Goal: Task Accomplishment & Management: Complete application form

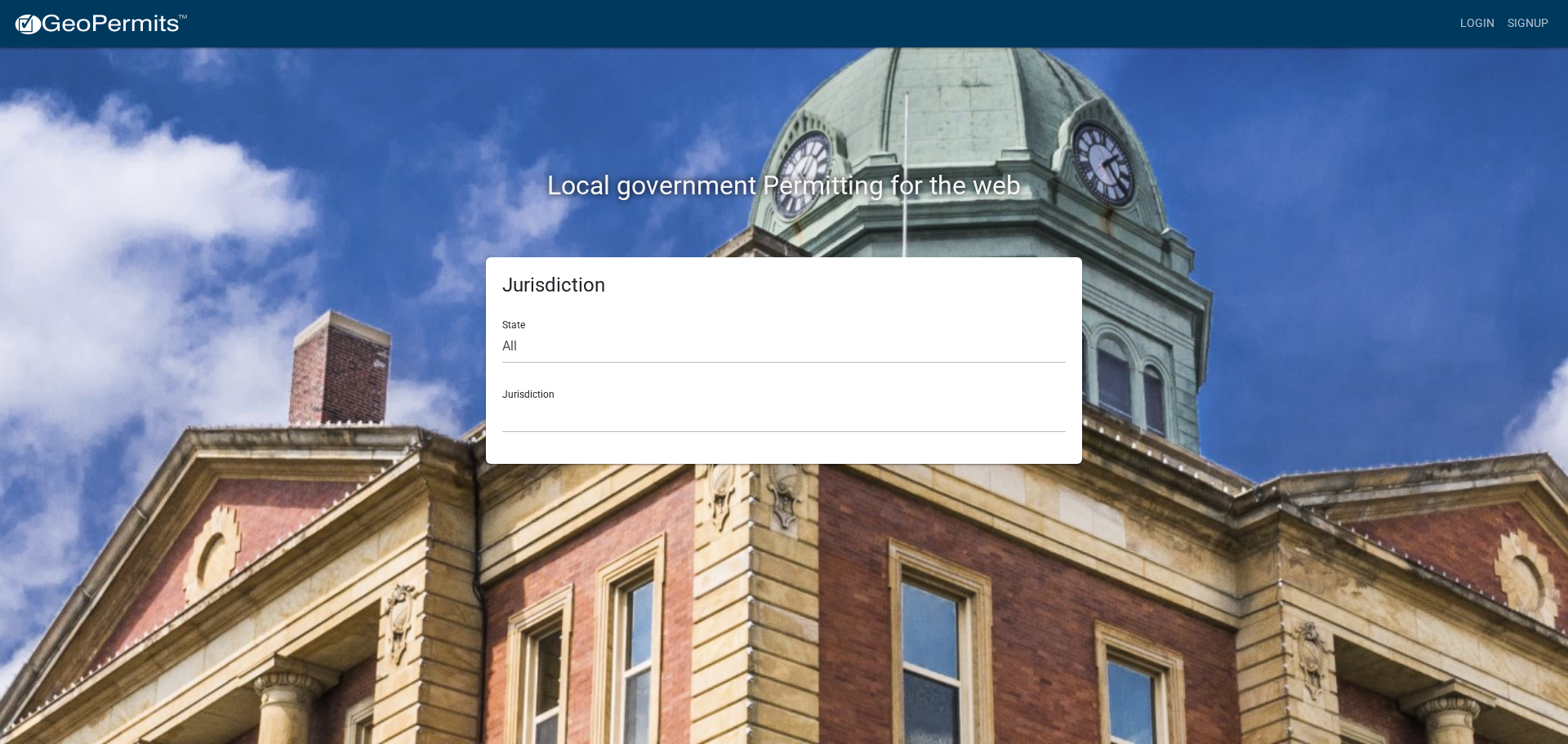
click at [272, 318] on div "Local government Permitting for the web Jurisdiction State All Colorado Georgia…" at bounding box center [784, 372] width 1568 height 744
click at [517, 330] on select "All [US_STATE] [US_STATE] [US_STATE] [US_STATE] [US_STATE] [US_STATE] [US_STATE…" at bounding box center [784, 347] width 564 height 34
select select "[US_STATE]"
click at [503, 330] on select "All [US_STATE] [US_STATE] [US_STATE] [US_STATE] [US_STATE] [US_STATE] [US_STATE…" at bounding box center [784, 347] width 564 height 34
click at [559, 395] on div "Jurisdiction Becker County, Minnesota Benton County, Minnesota Carlton County, …" at bounding box center [784, 404] width 564 height 56
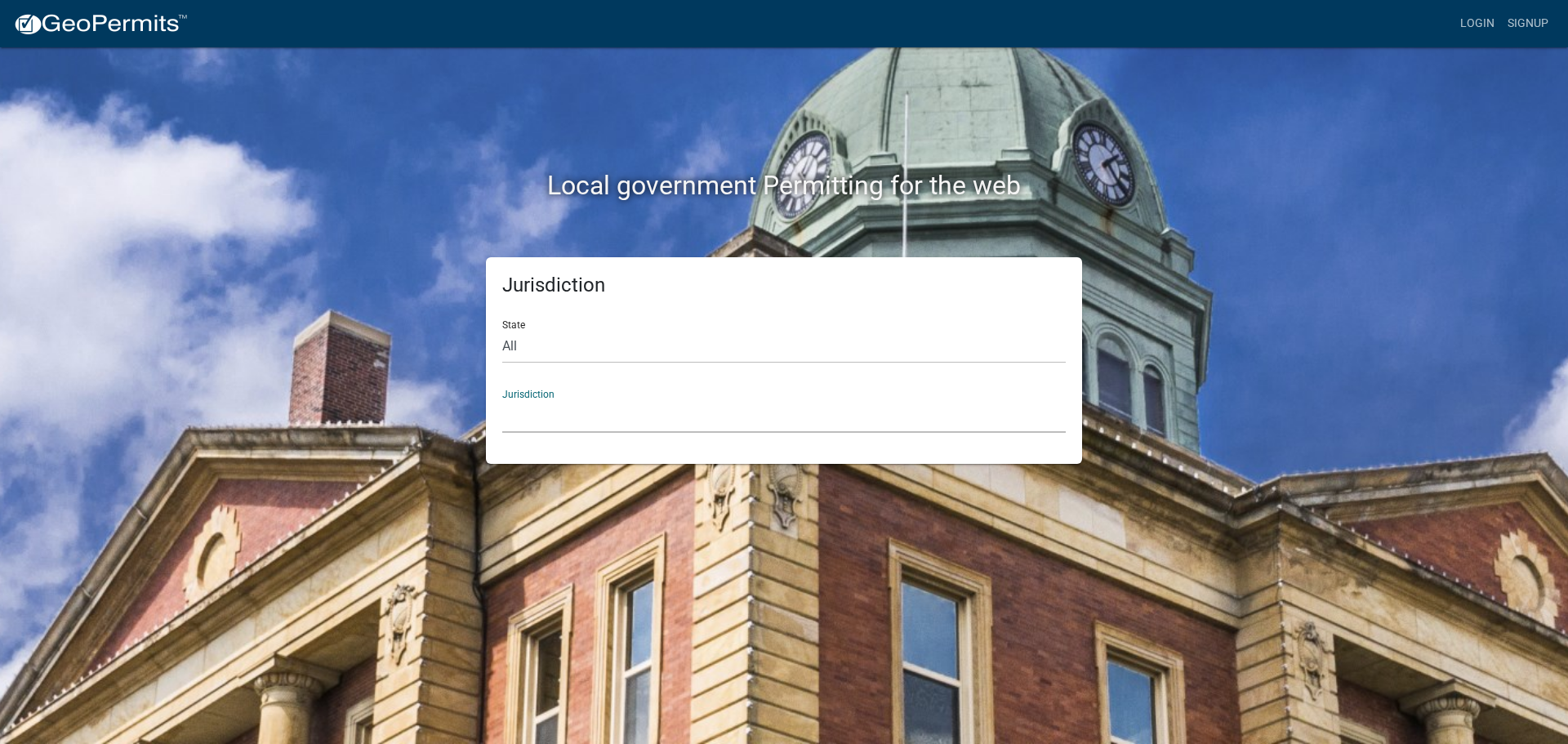
click at [559, 413] on select "[GEOGRAPHIC_DATA], [US_STATE] [GEOGRAPHIC_DATA], [US_STATE] [GEOGRAPHIC_DATA], …" at bounding box center [784, 416] width 564 height 34
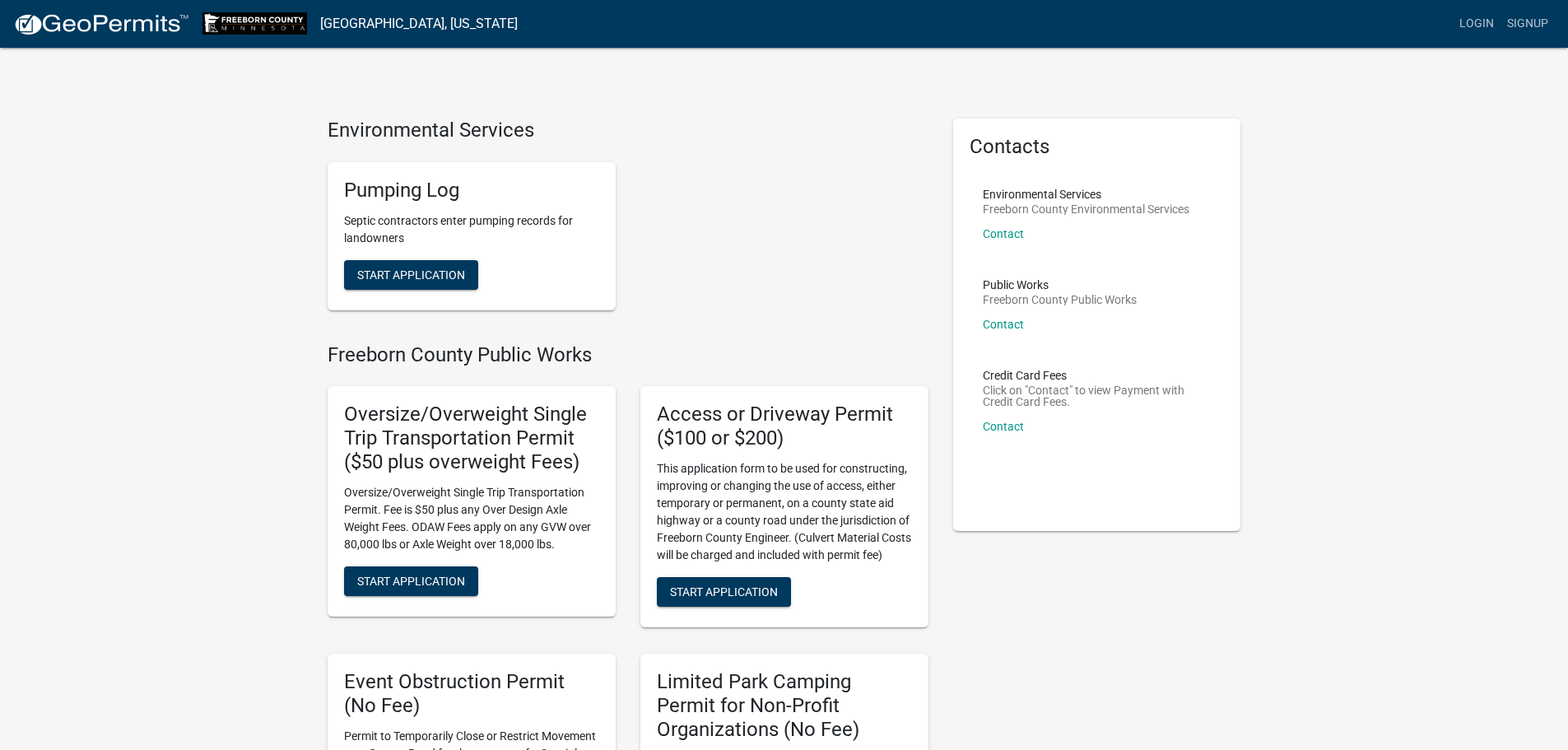
click at [1474, 25] on link "Login" at bounding box center [1476, 24] width 47 height 31
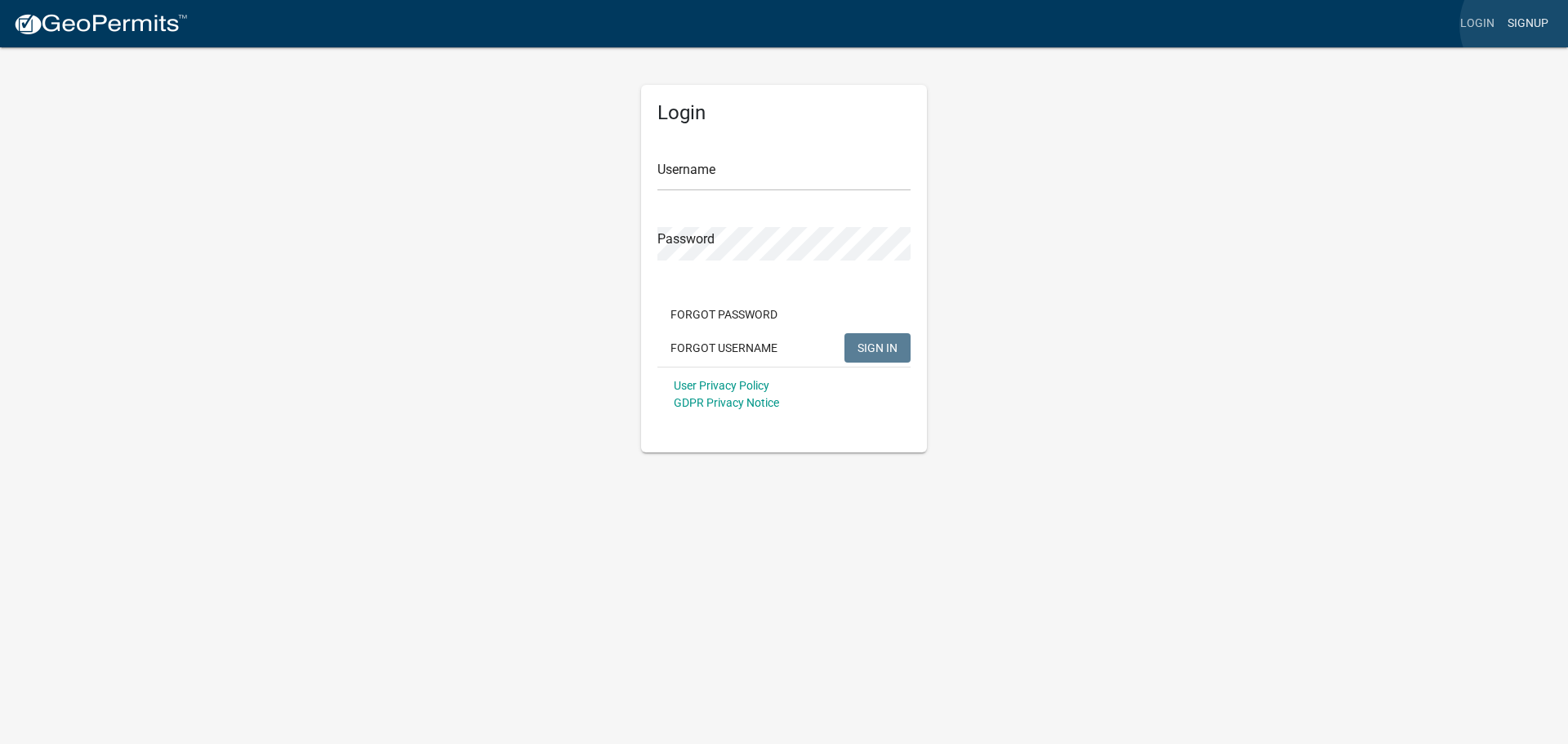
click at [1526, 25] on link "Signup" at bounding box center [1528, 24] width 54 height 31
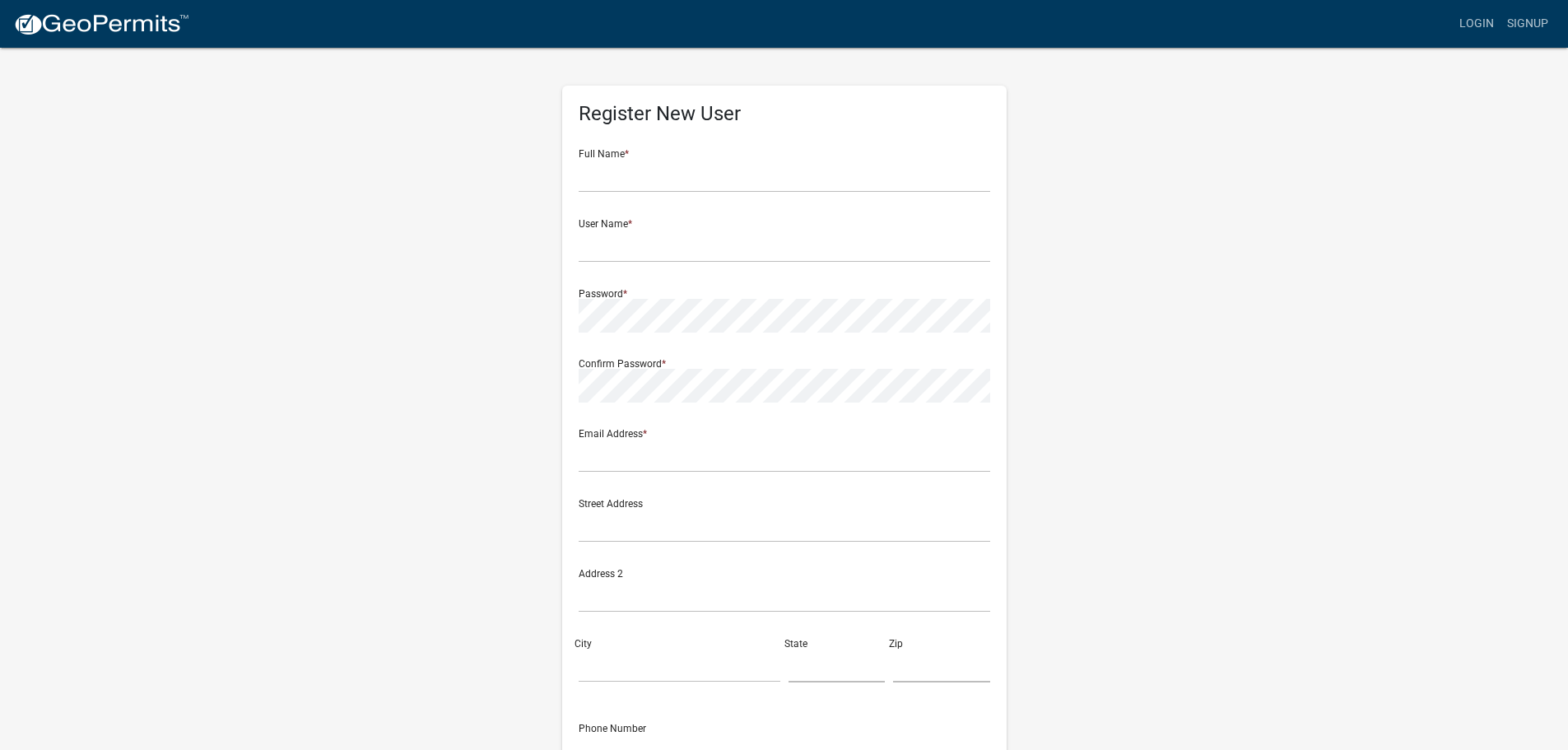
click at [624, 206] on div "User Name *" at bounding box center [784, 234] width 412 height 57
click at [627, 171] on input "text" at bounding box center [784, 176] width 412 height 34
type input "Karen O'Connor"
type input "Karen.peterson@co.freeborn.mn.us"
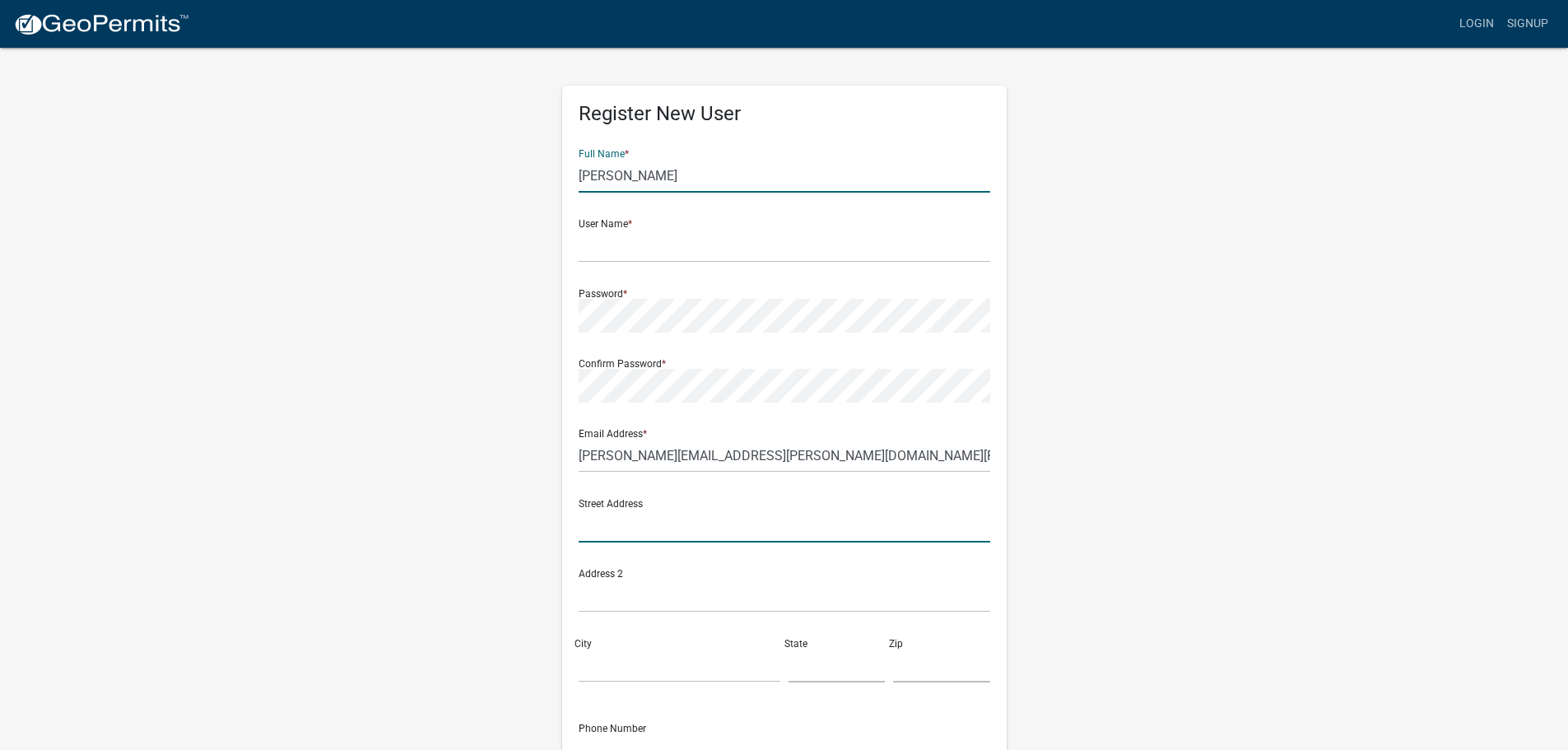
type input "411 S. Broadway"
type input "Albert Lea"
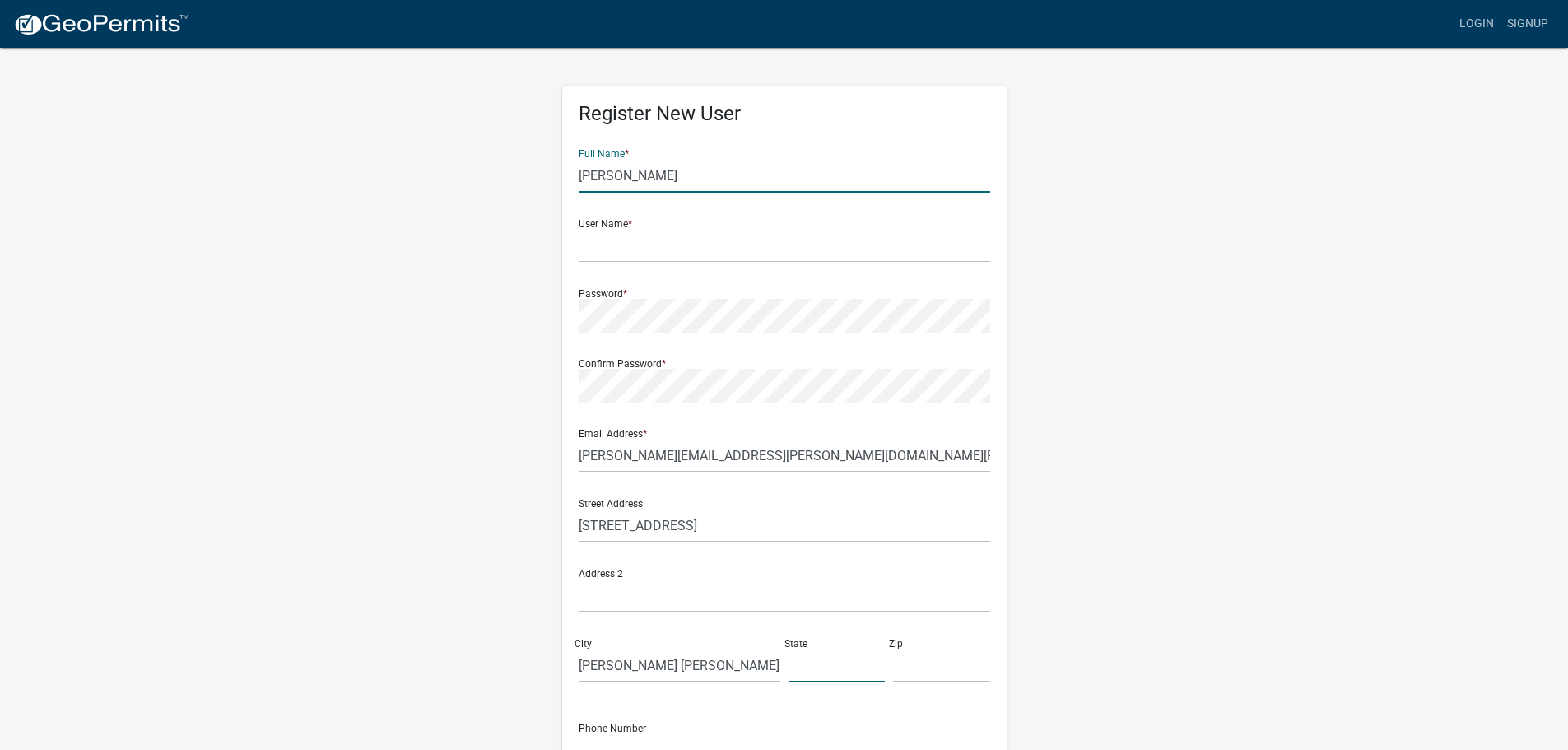
type input "[US_STATE]"
type input "56007"
type input "5073775183"
click at [664, 236] on input "text" at bounding box center [784, 245] width 412 height 34
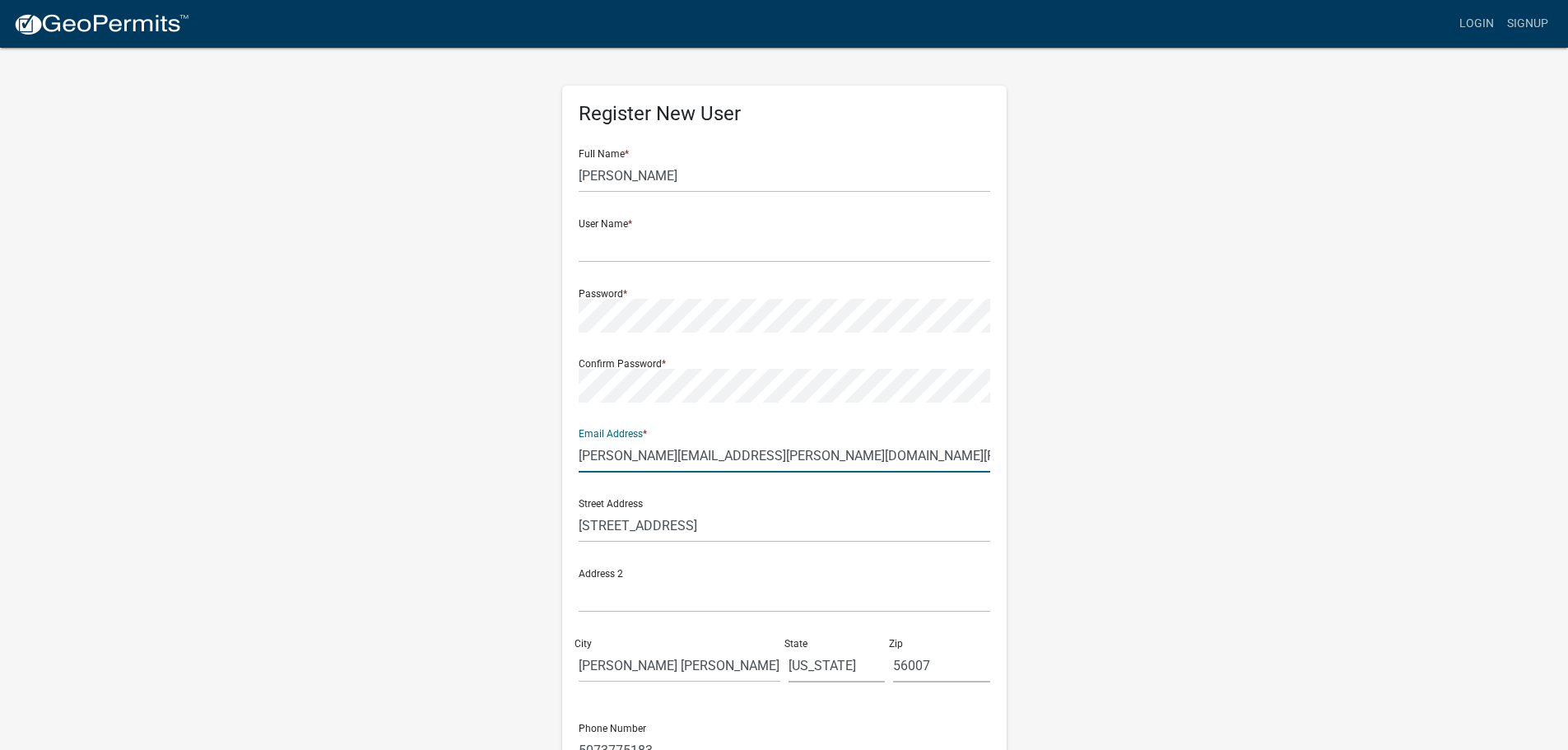
drag, startPoint x: 618, startPoint y: 455, endPoint x: 697, endPoint y: 537, distance: 113.9
click at [697, 537] on form "Full Name * Karen O'Connor User Name * Password * Confirm Password * Email Addr…" at bounding box center [784, 488] width 412 height 705
type input "Karen.Oconnor@co.freeborn.mn.us"
click at [643, 254] on input "text" at bounding box center [784, 245] width 412 height 34
type input "k"
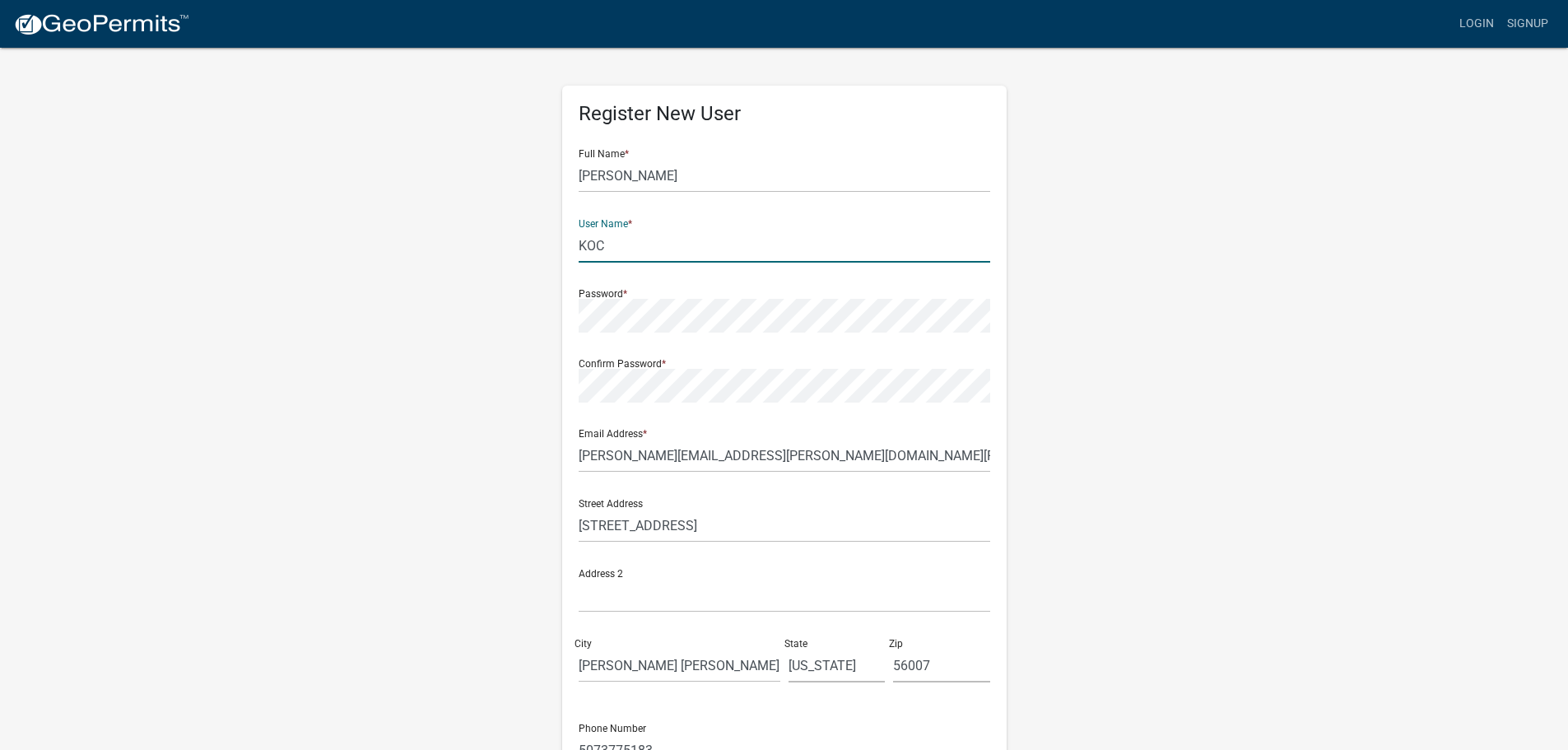
type input "KOC"
click at [596, 335] on form "Full Name * Karen O'Connor User Name * KOC Password * Confirm Password * Email …" at bounding box center [784, 488] width 412 height 705
click at [377, 507] on div "Register New User Full Name * Karen O'Connor User Name * KOC Password * Confirm…" at bounding box center [784, 486] width 938 height 881
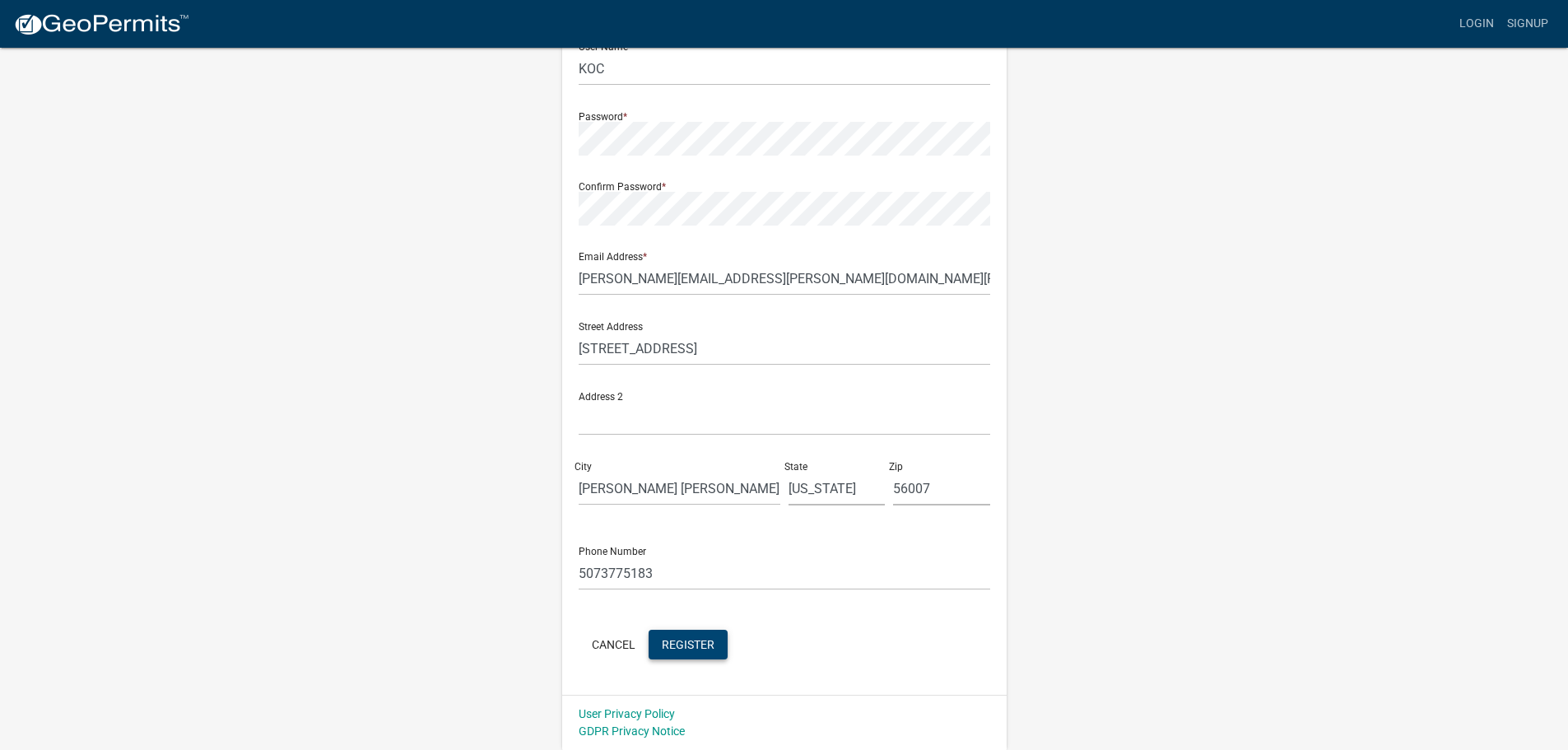
click at [696, 648] on span "Register" at bounding box center [688, 644] width 53 height 14
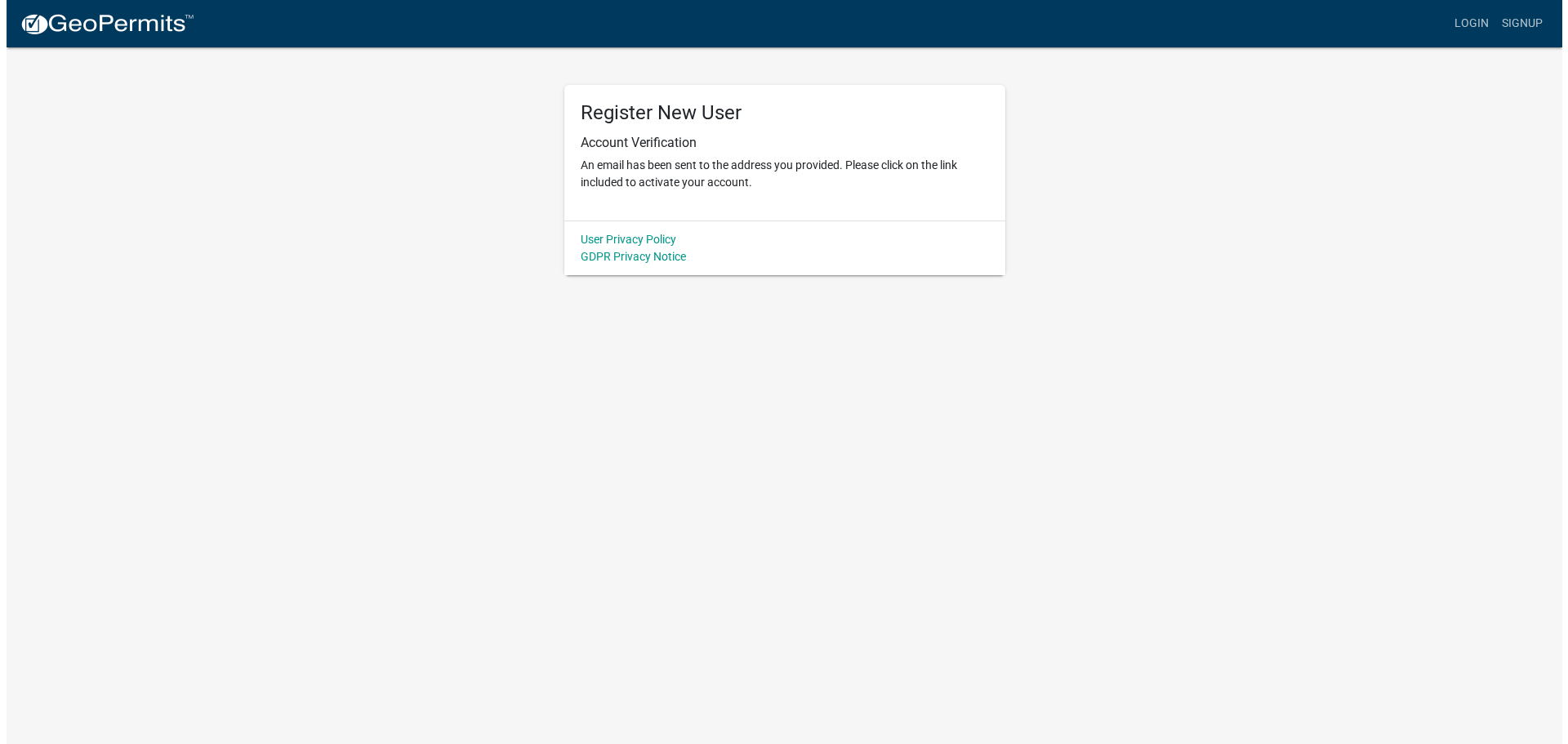
scroll to position [0, 0]
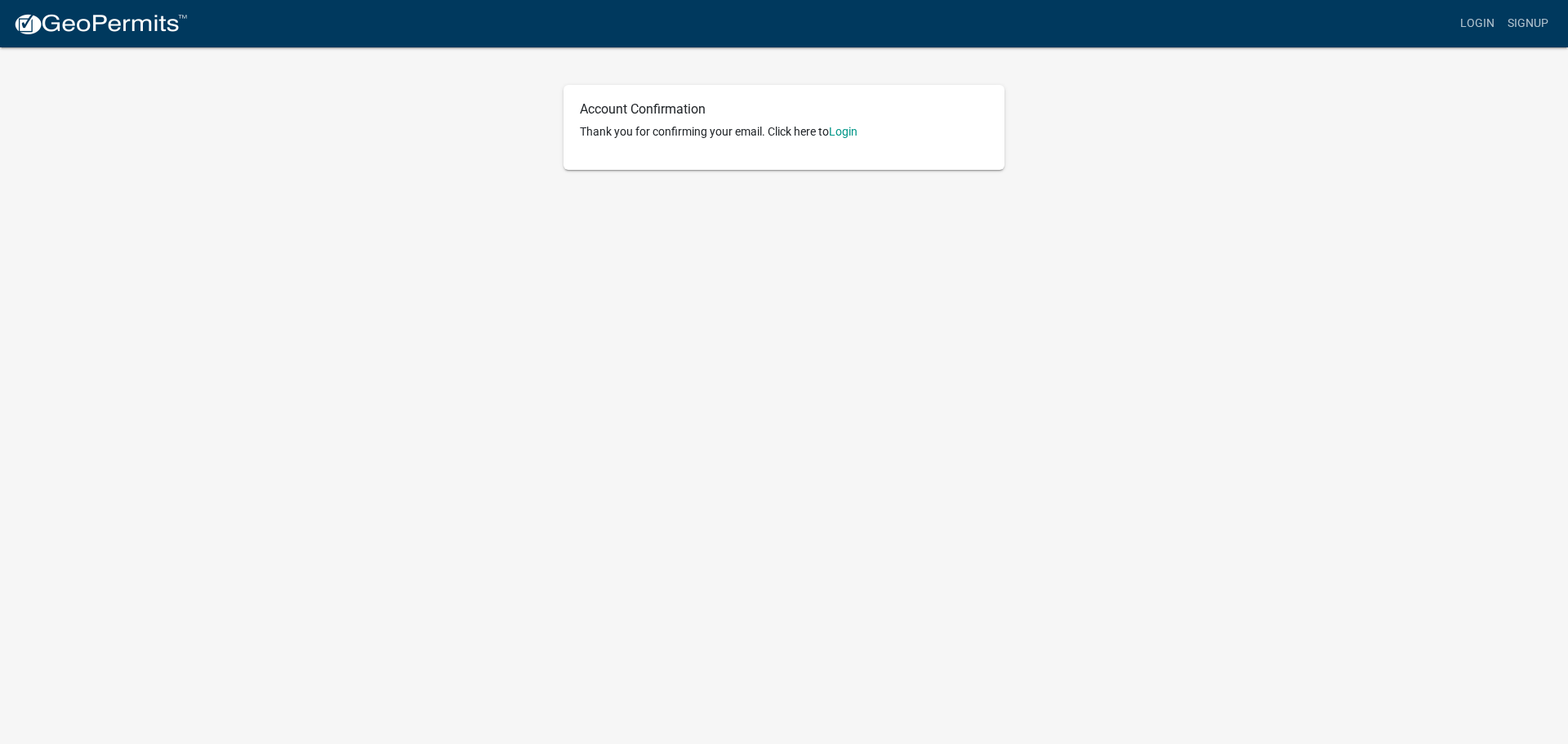
click at [720, 123] on div "Account Confirmation Thank you for confirming your email. Click here to [GEOGRA…" at bounding box center [784, 127] width 441 height 85
click at [858, 132] on link "Login" at bounding box center [843, 132] width 29 height 13
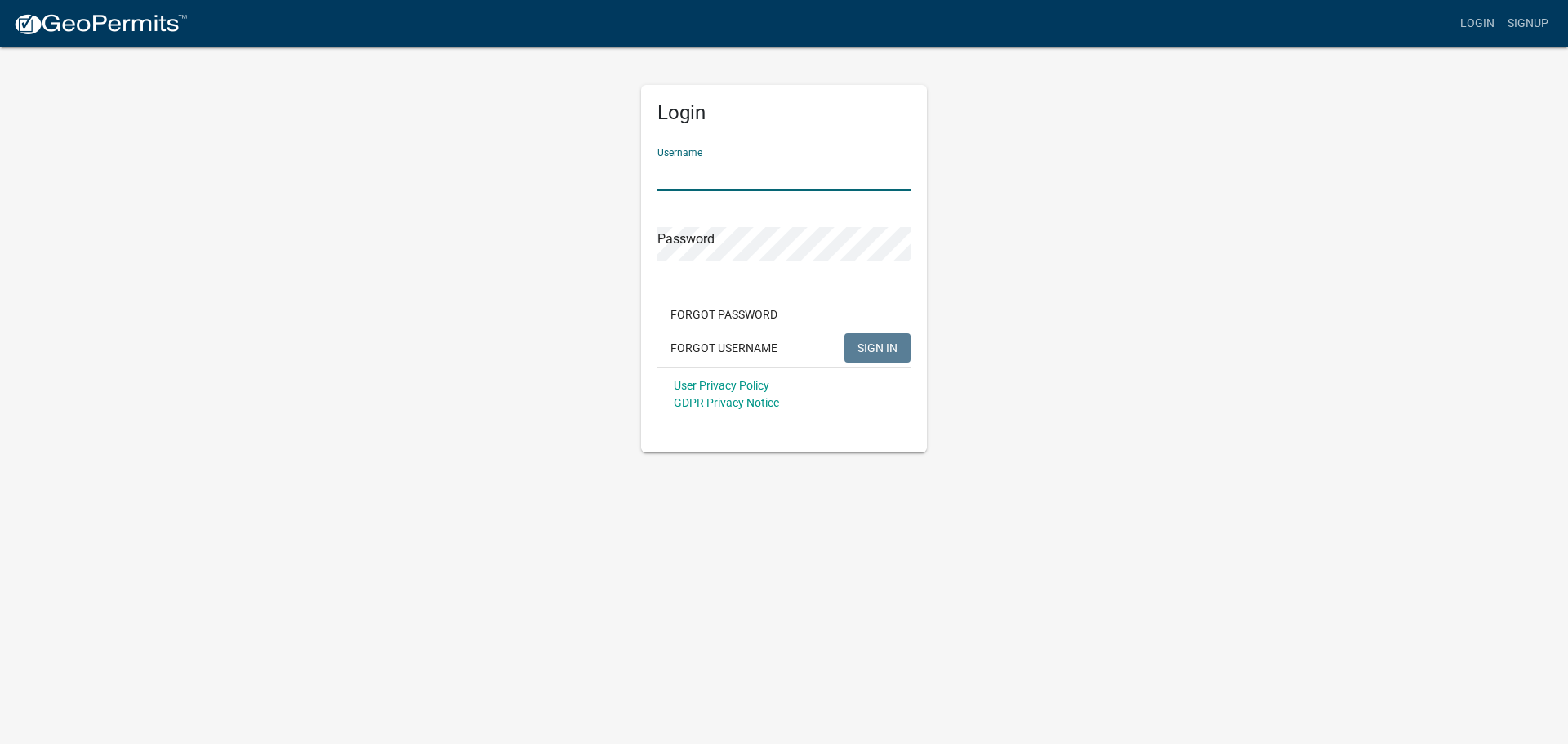
click at [705, 168] on input "Username" at bounding box center [784, 174] width 253 height 34
type input "k"
type input "KOC"
click at [886, 348] on span "SIGN IN" at bounding box center [878, 348] width 40 height 13
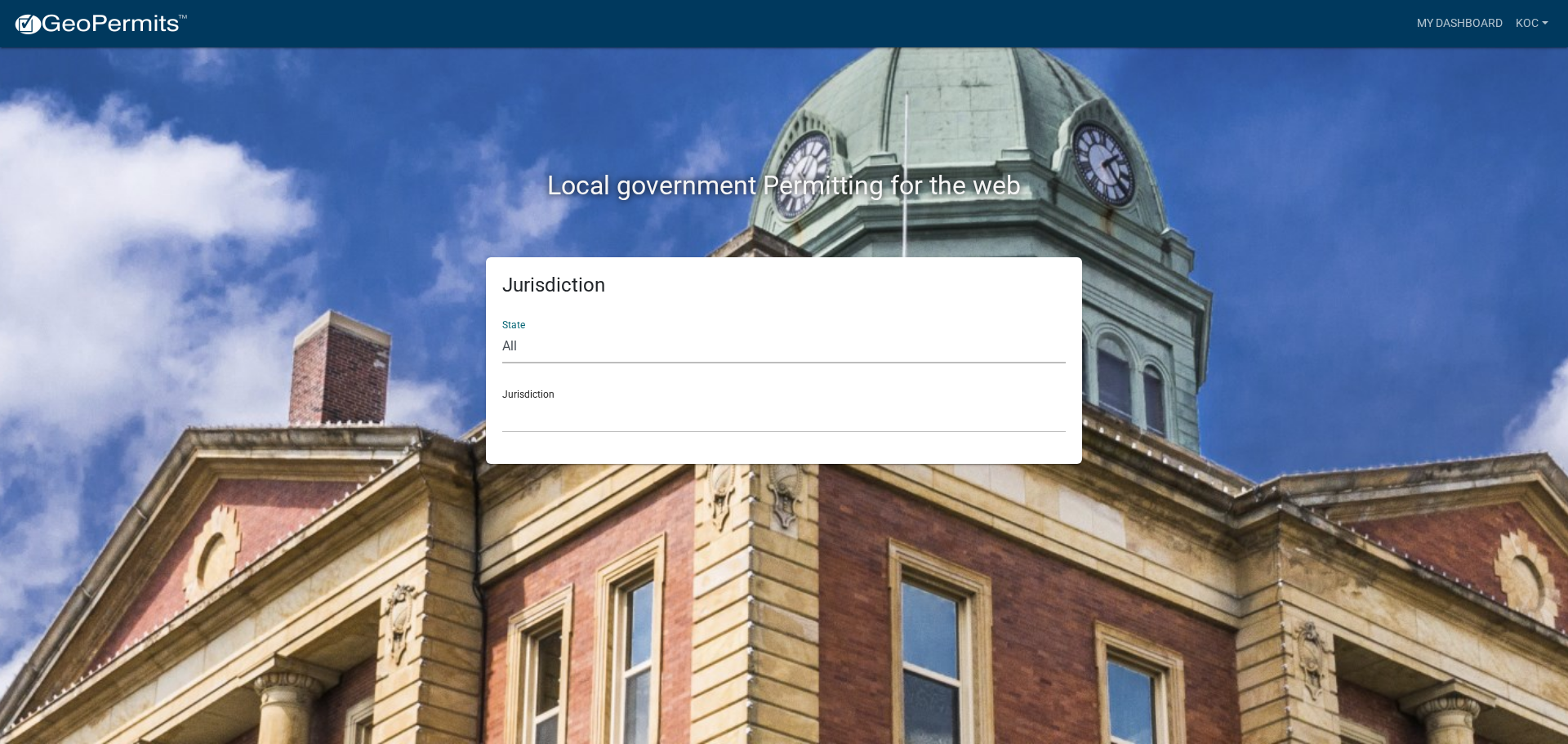
click at [581, 348] on select "All [US_STATE] [US_STATE] [US_STATE] [US_STATE] [US_STATE] [US_STATE] [US_STATE…" at bounding box center [784, 347] width 564 height 34
select select "[US_STATE]"
click at [503, 330] on select "All [US_STATE] [US_STATE] [US_STATE] [US_STATE] [US_STATE] [US_STATE] [US_STATE…" at bounding box center [784, 347] width 564 height 34
click at [540, 431] on select "[GEOGRAPHIC_DATA], [US_STATE] [GEOGRAPHIC_DATA], [US_STATE] [GEOGRAPHIC_DATA], …" at bounding box center [784, 416] width 564 height 34
